Goal: Transaction & Acquisition: Purchase product/service

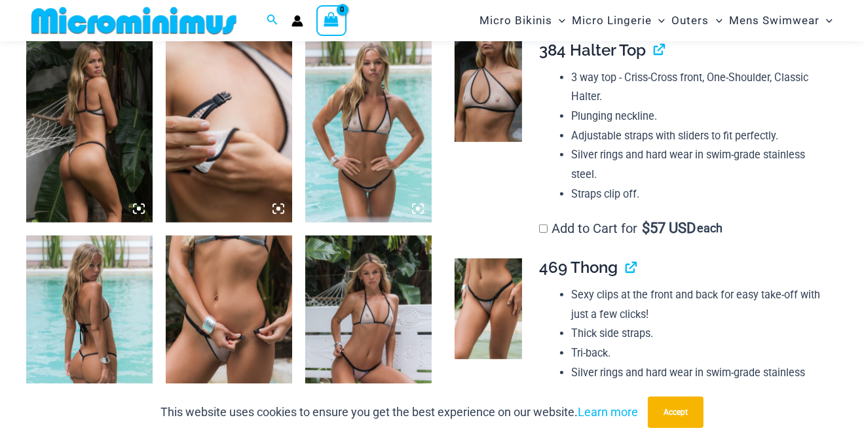
click at [239, 352] on img at bounding box center [229, 331] width 126 height 190
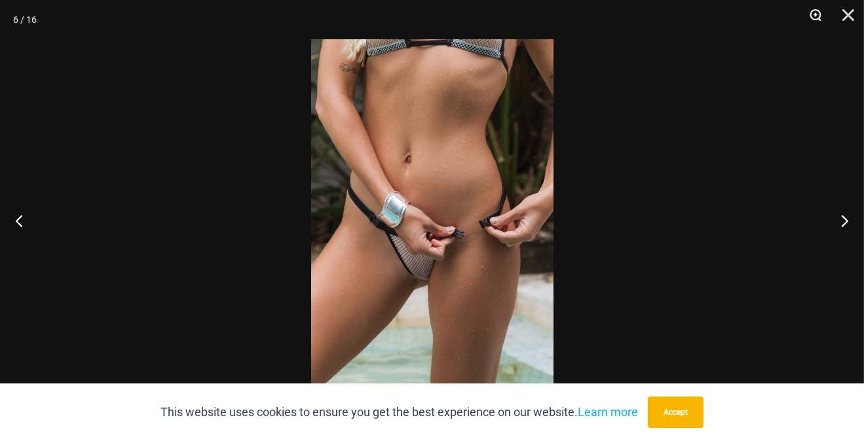
click at [811, 12] on button "Zoom" at bounding box center [810, 19] width 33 height 39
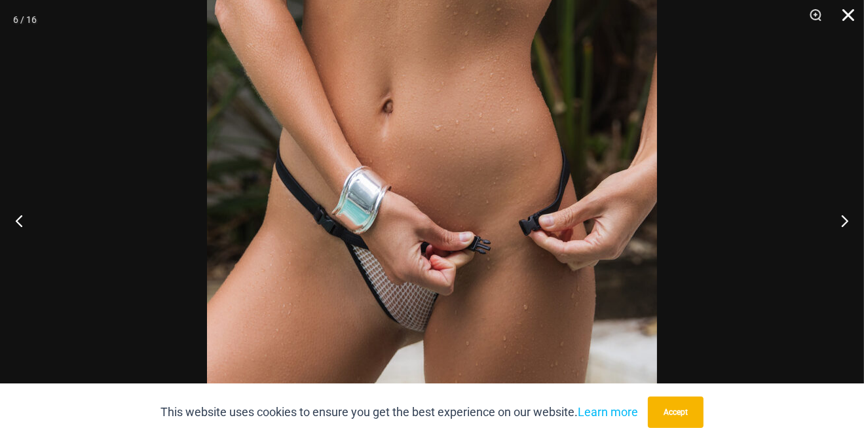
click at [847, 13] on button "Close" at bounding box center [843, 19] width 33 height 39
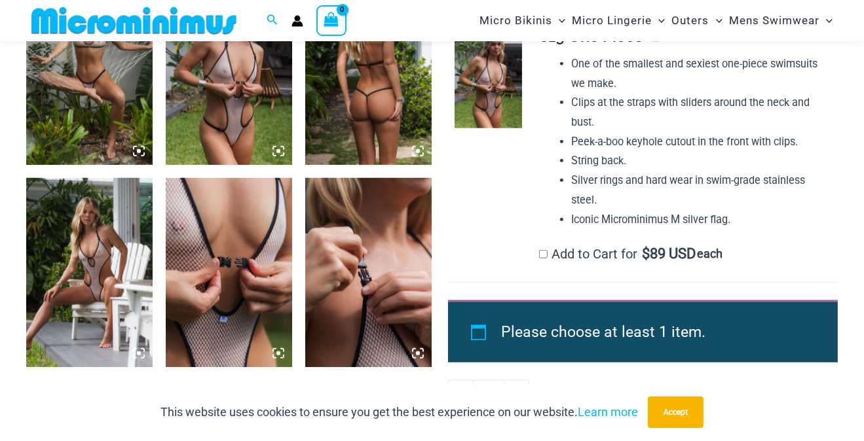
scroll to position [1297, 0]
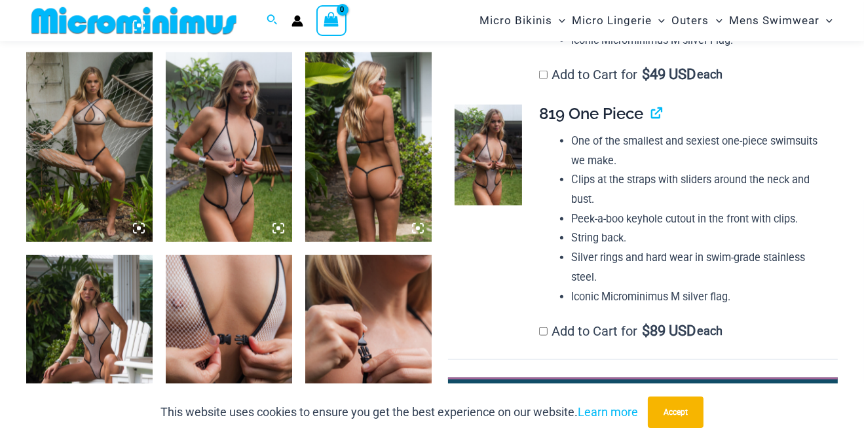
click at [226, 206] on img at bounding box center [229, 147] width 126 height 190
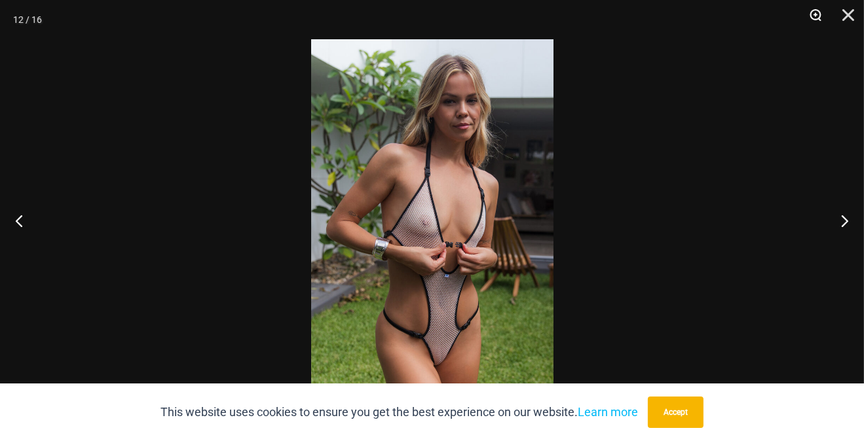
click at [812, 15] on button "Zoom" at bounding box center [810, 19] width 33 height 39
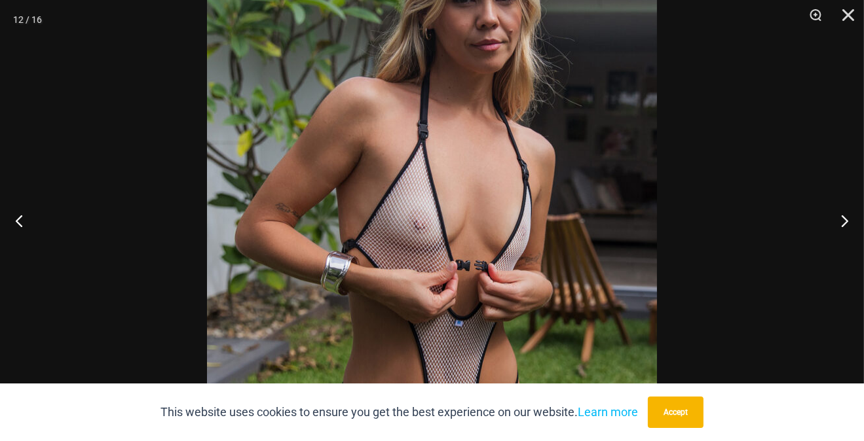
click at [492, 98] on img at bounding box center [432, 220] width 450 height 674
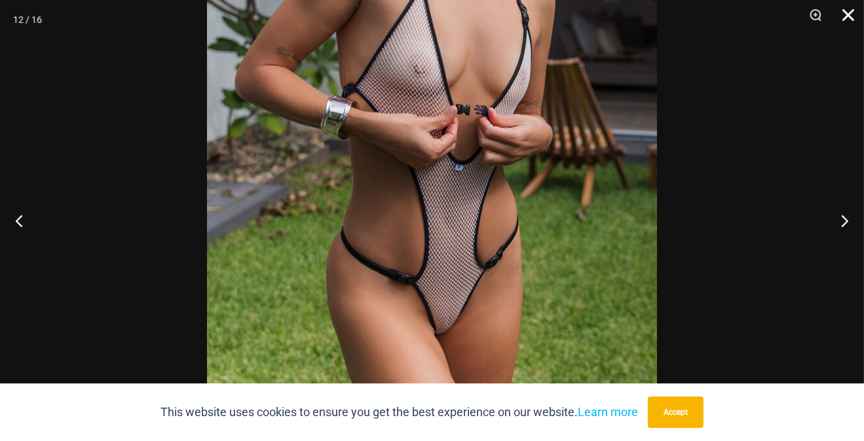
click at [844, 16] on button "Close" at bounding box center [843, 19] width 33 height 39
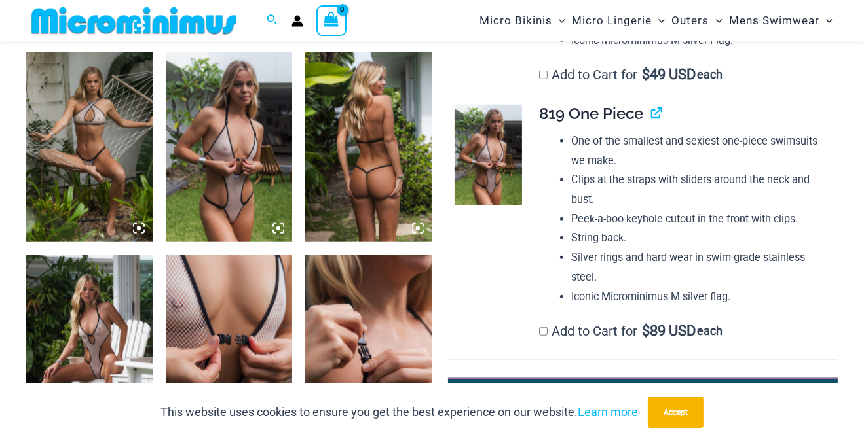
click at [101, 350] on img at bounding box center [89, 350] width 126 height 190
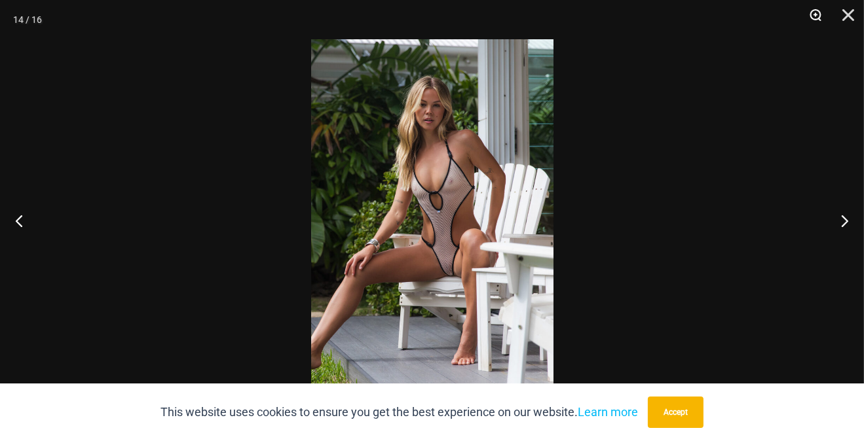
click at [815, 18] on button "Zoom" at bounding box center [810, 19] width 33 height 39
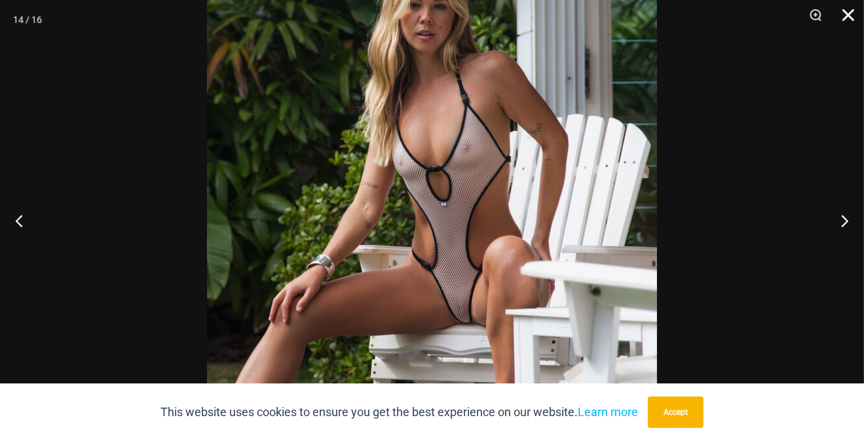
click at [841, 12] on button "Close" at bounding box center [843, 19] width 33 height 39
